Goal: Task Accomplishment & Management: Understand process/instructions

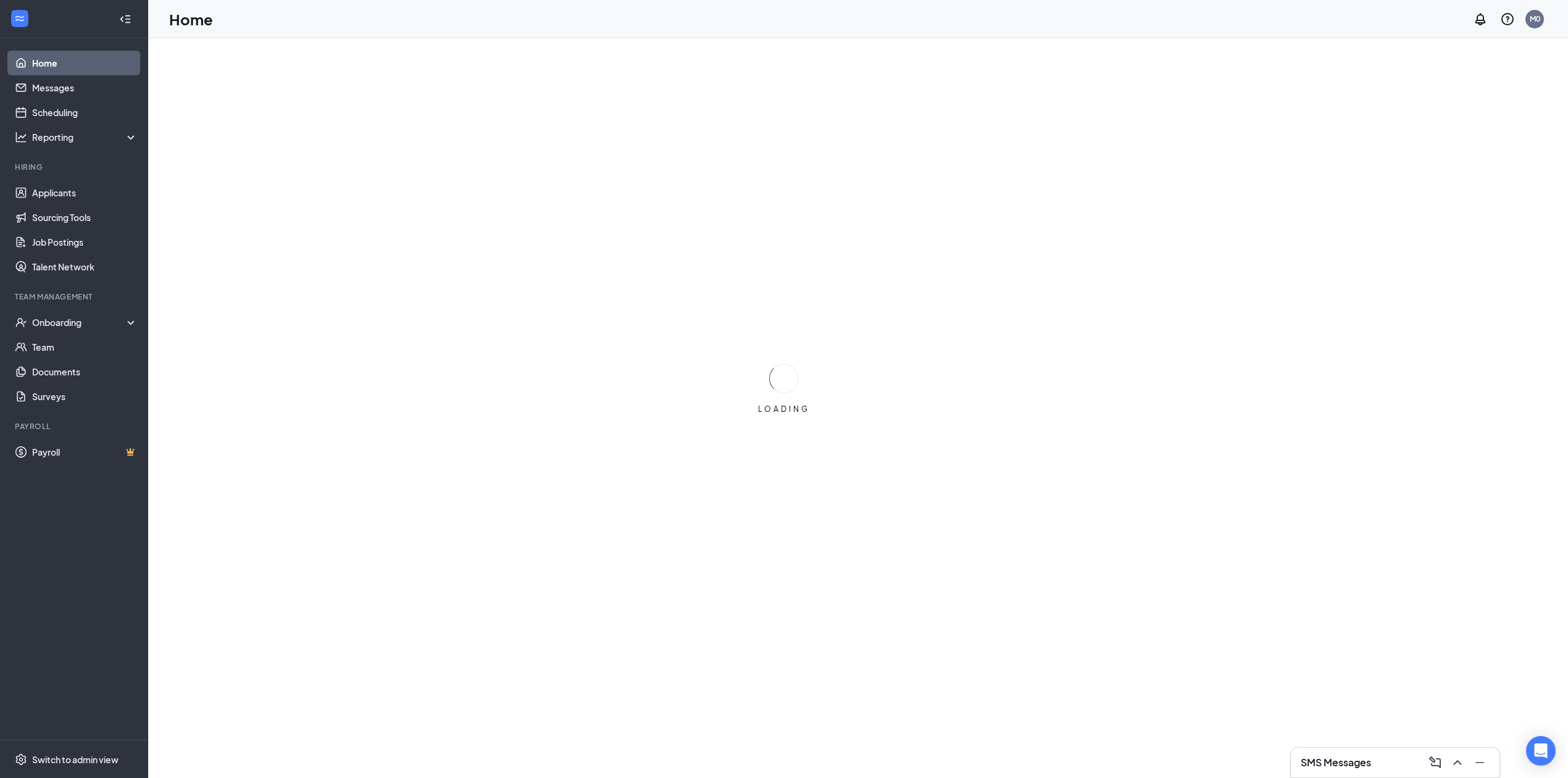
click at [1418, 763] on div "SMS Messages" at bounding box center [1395, 762] width 189 height 19
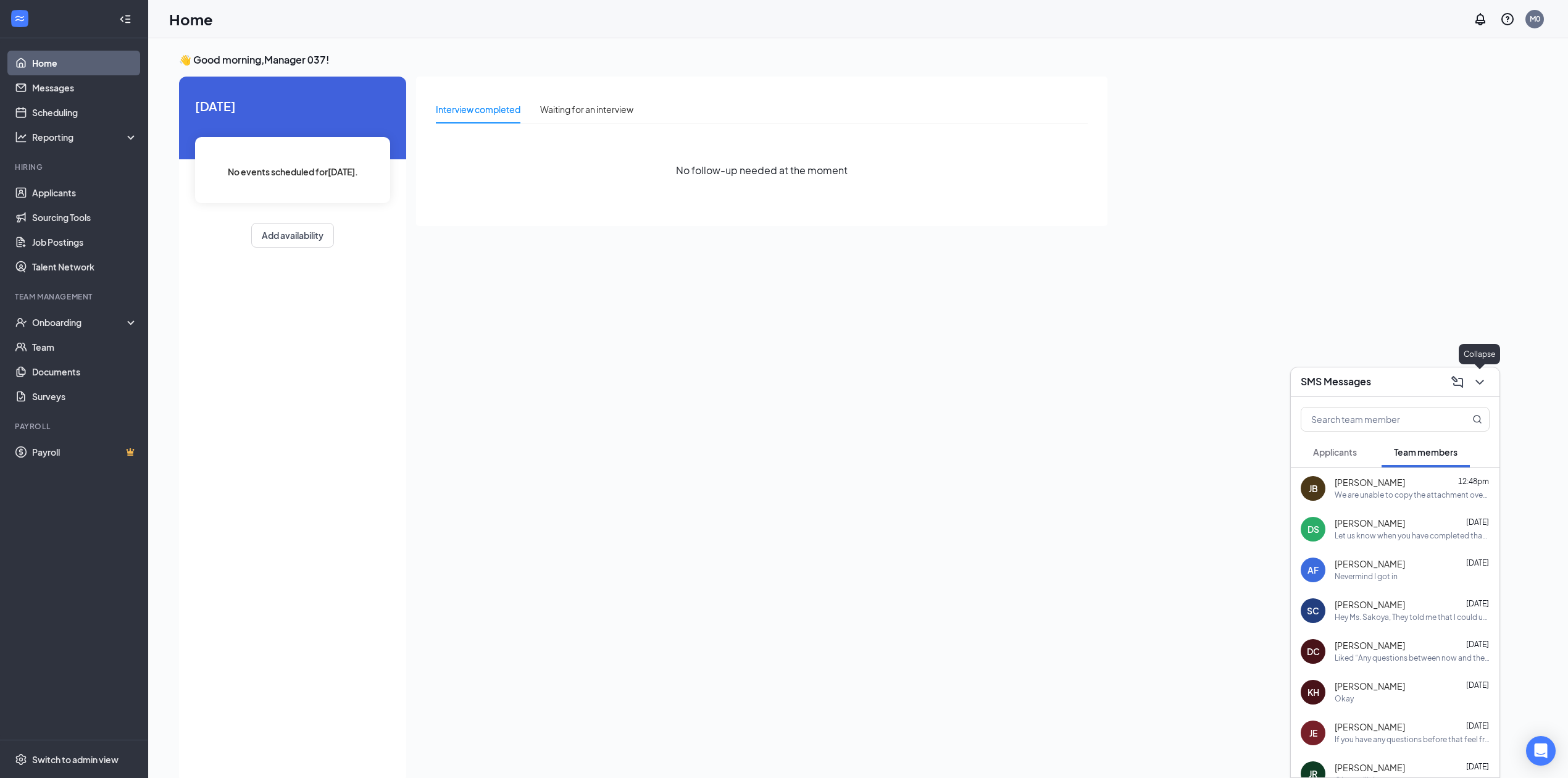
click at [1481, 384] on icon "ChevronDown" at bounding box center [1479, 382] width 15 height 15
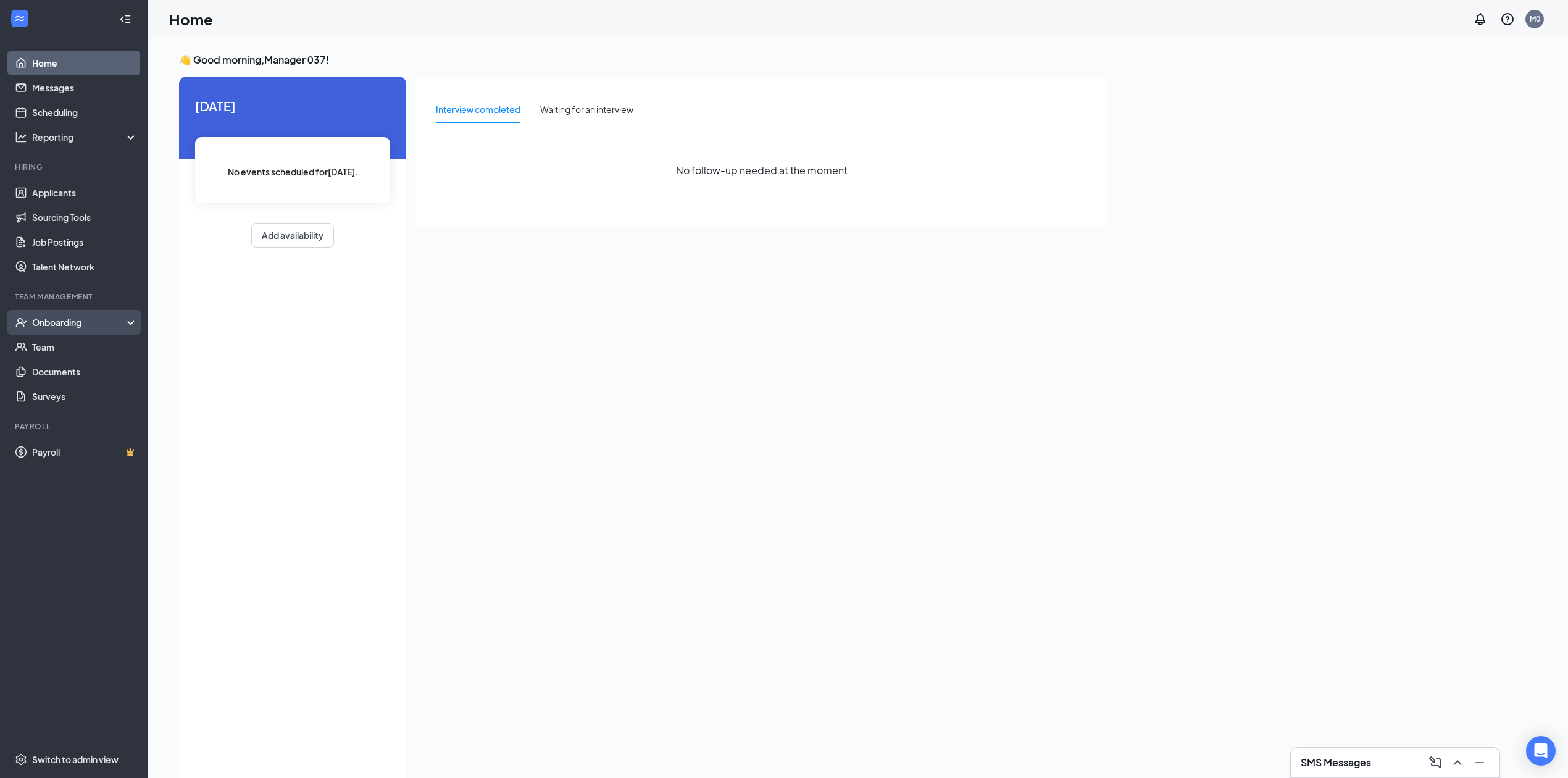
click at [74, 321] on div "Onboarding" at bounding box center [80, 322] width 95 height 12
click at [82, 351] on link "Overview" at bounding box center [85, 347] width 105 height 25
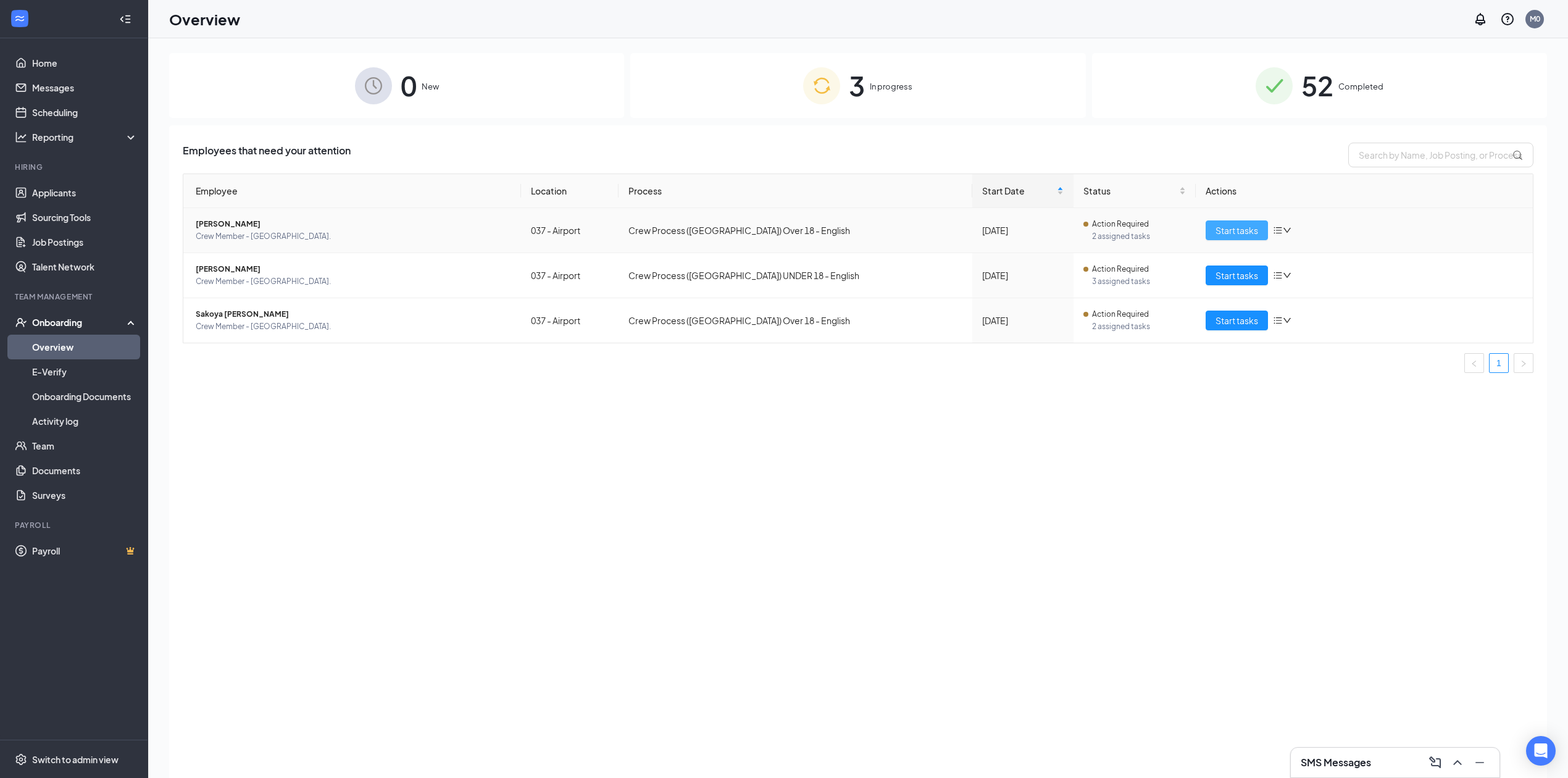
click at [1250, 229] on span "Start tasks" at bounding box center [1237, 230] width 43 height 13
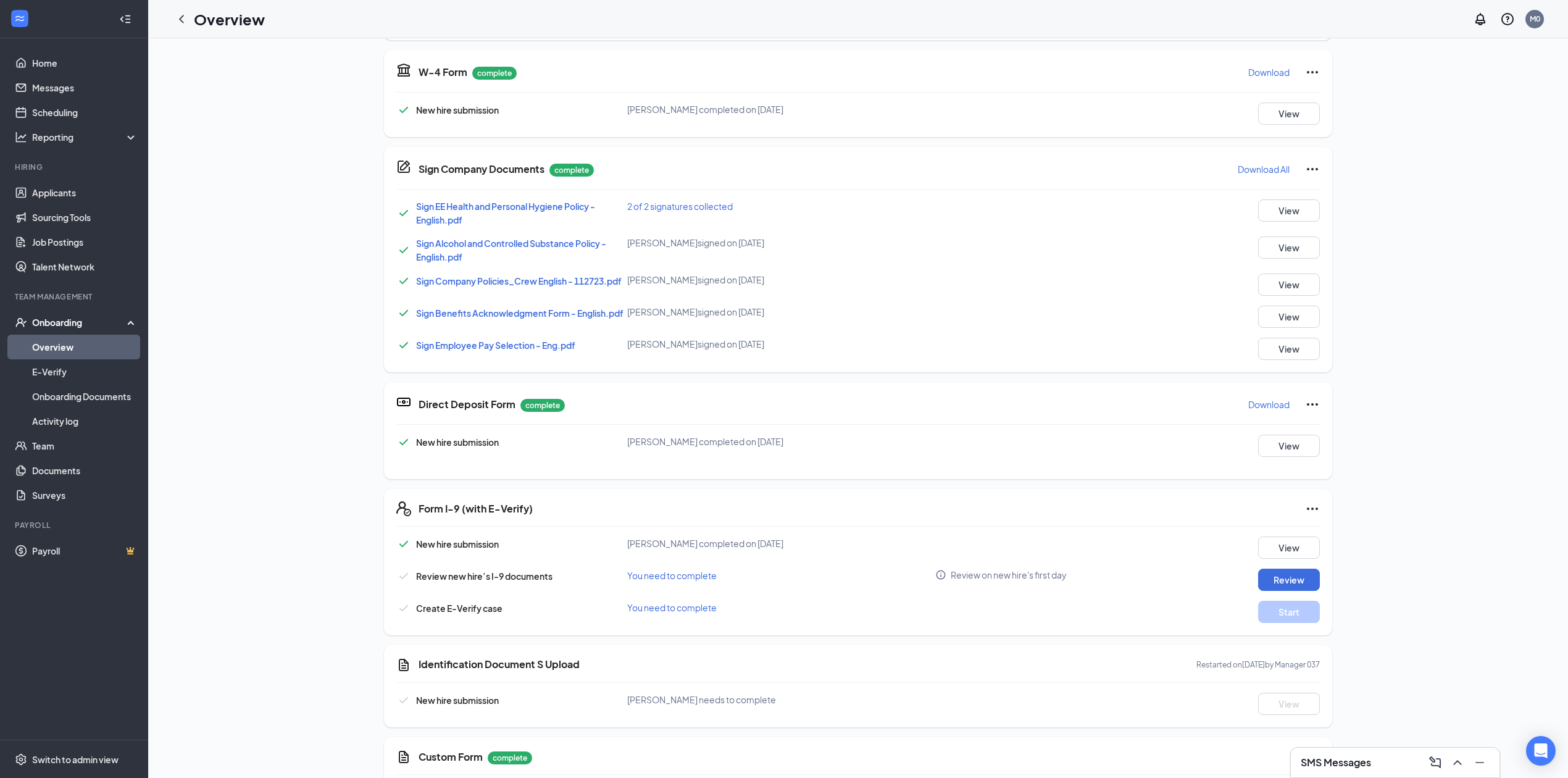
scroll to position [391, 0]
